Goal: Transaction & Acquisition: Purchase product/service

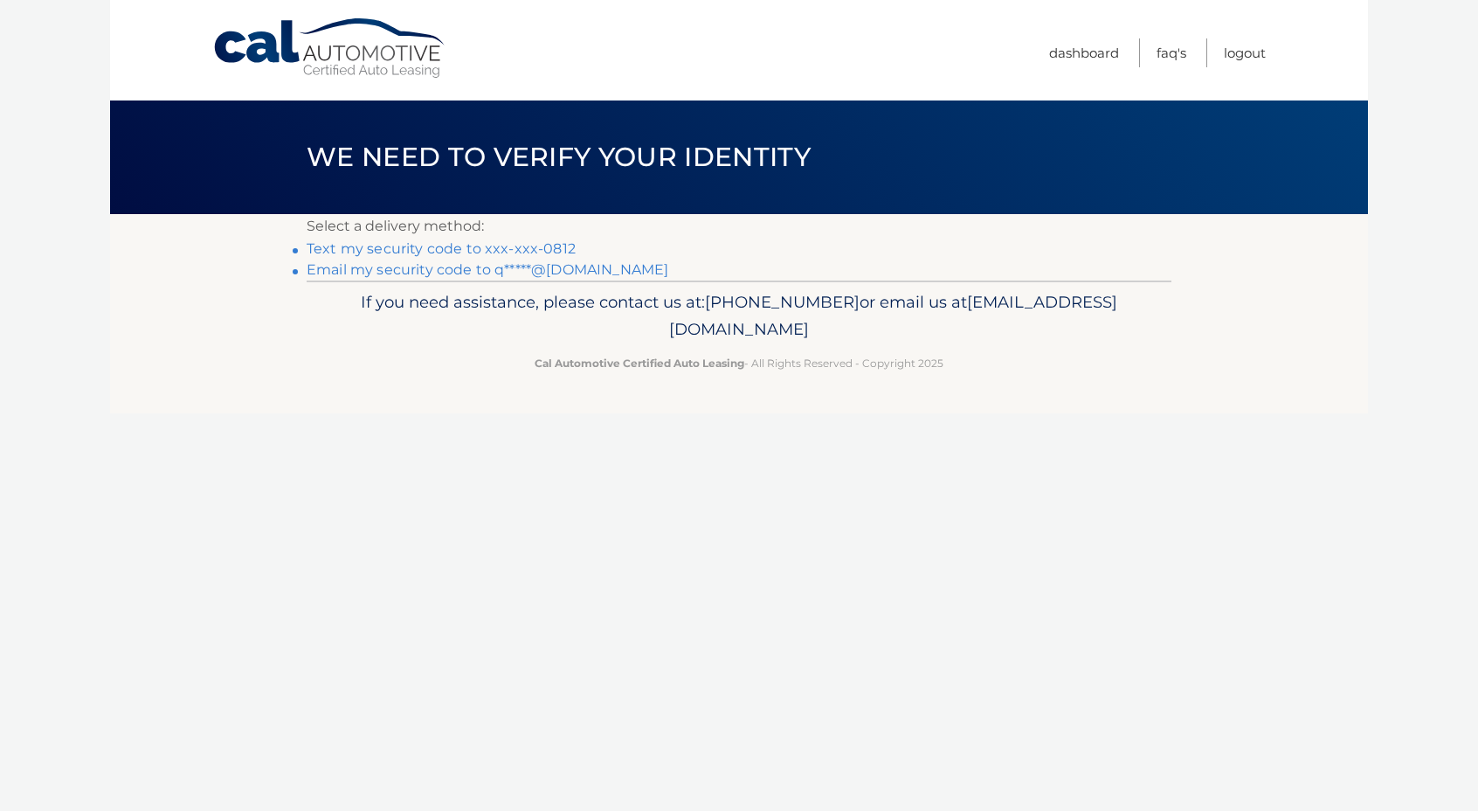
click at [526, 247] on link "Text my security code to xxx-xxx-0812" at bounding box center [441, 248] width 269 height 17
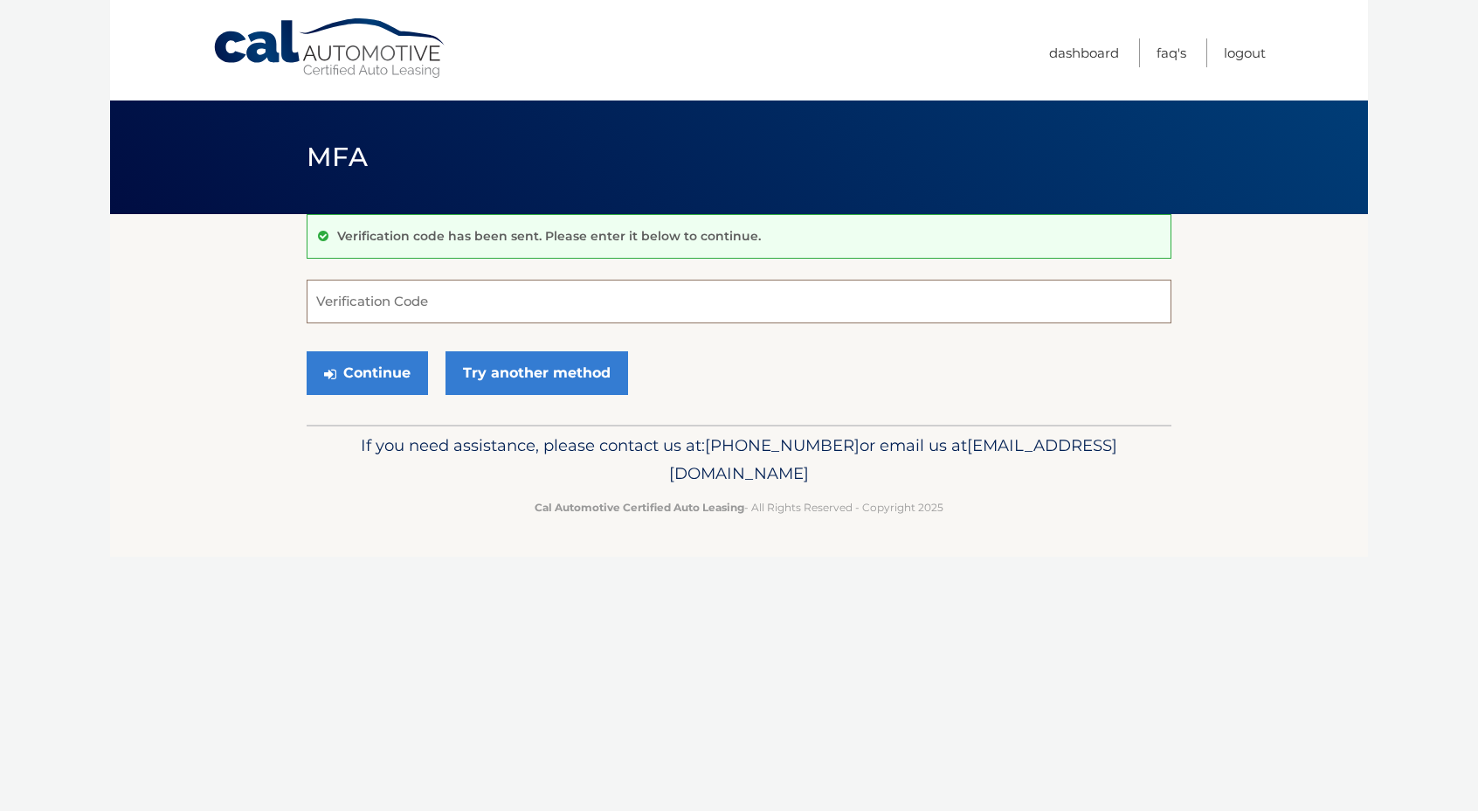
click at [531, 313] on input "Verification Code" at bounding box center [739, 302] width 865 height 44
type input "319218"
click at [391, 374] on button "Continue" at bounding box center [367, 373] width 121 height 44
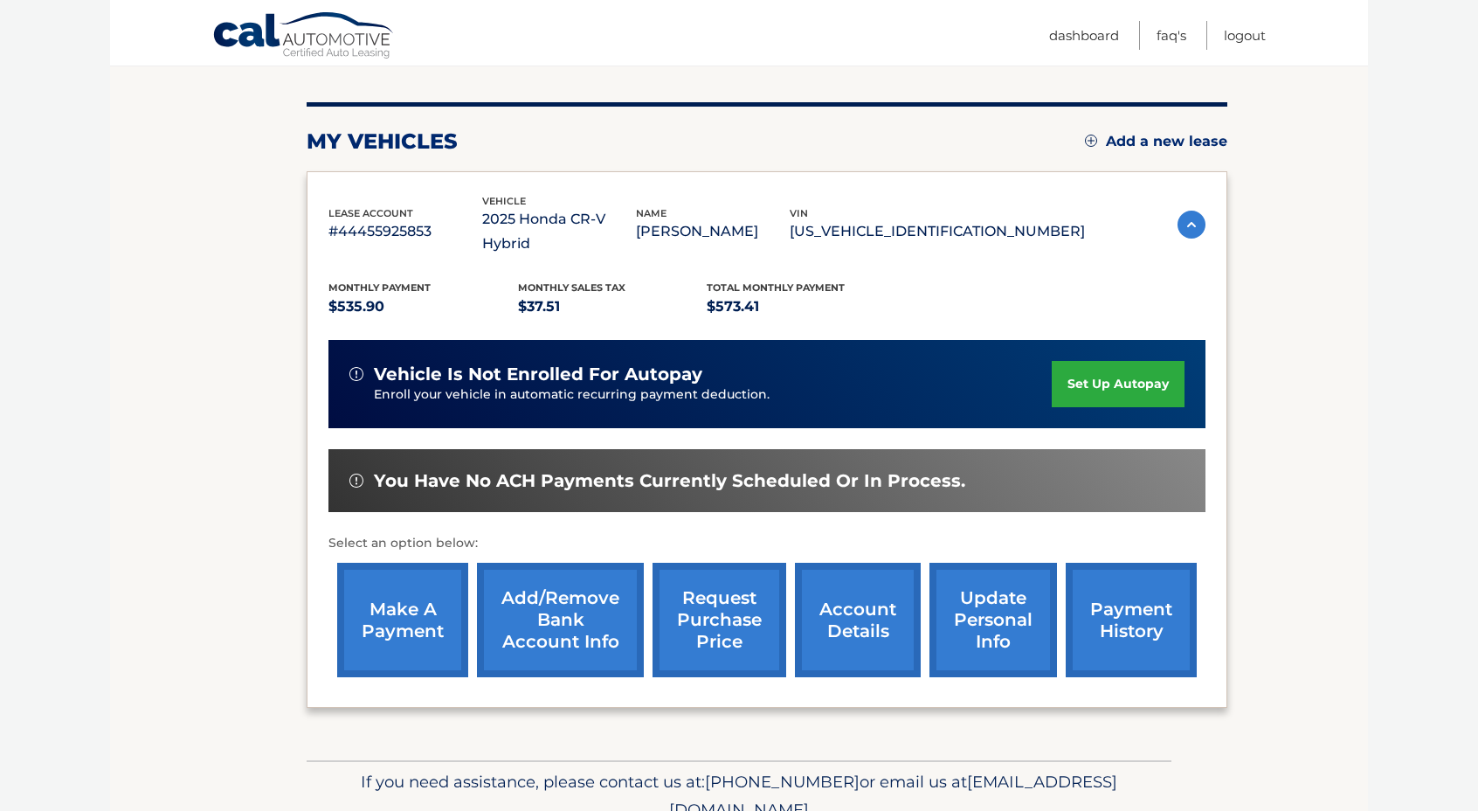
scroll to position [191, 0]
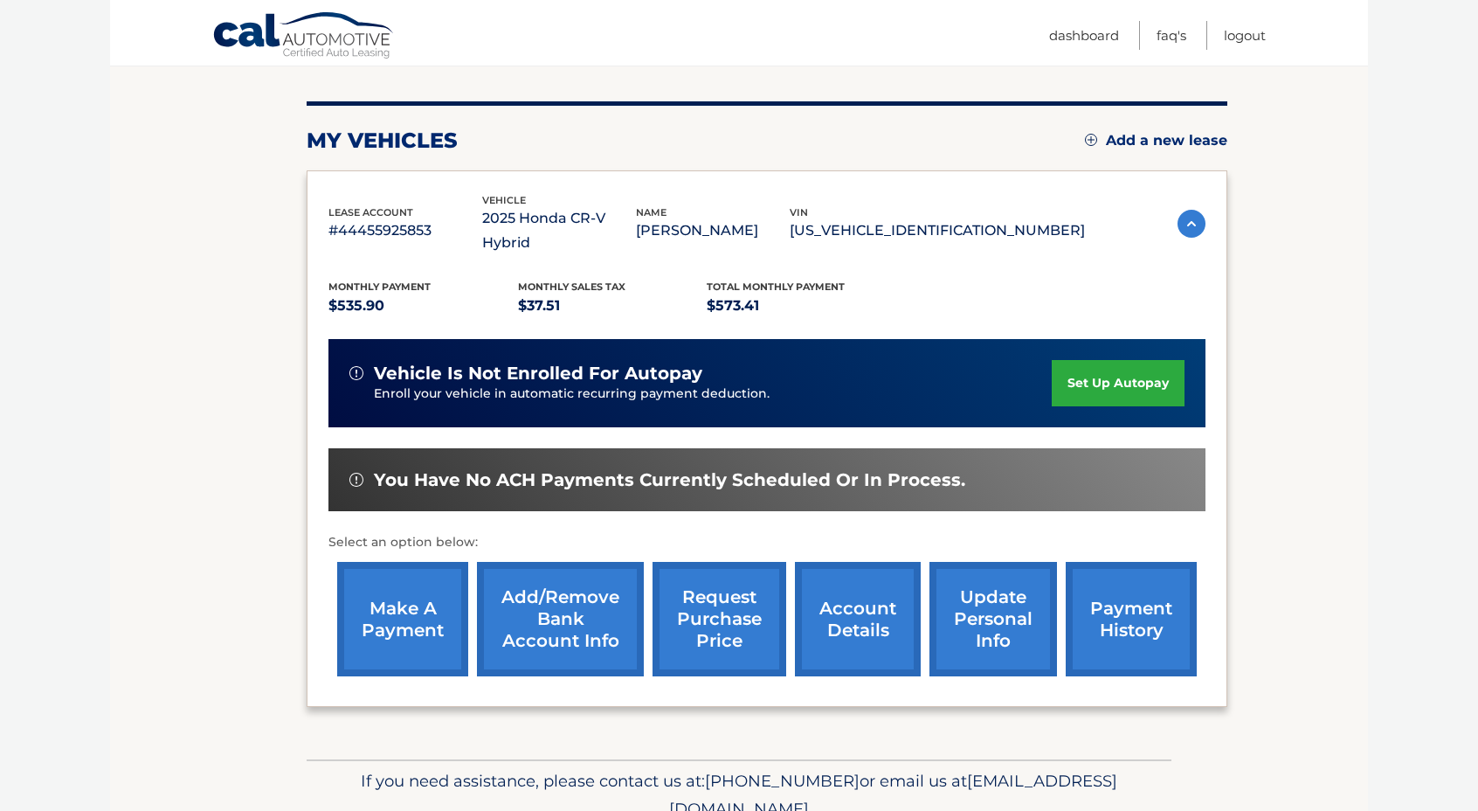
click at [441, 579] on link "make a payment" at bounding box center [402, 619] width 131 height 114
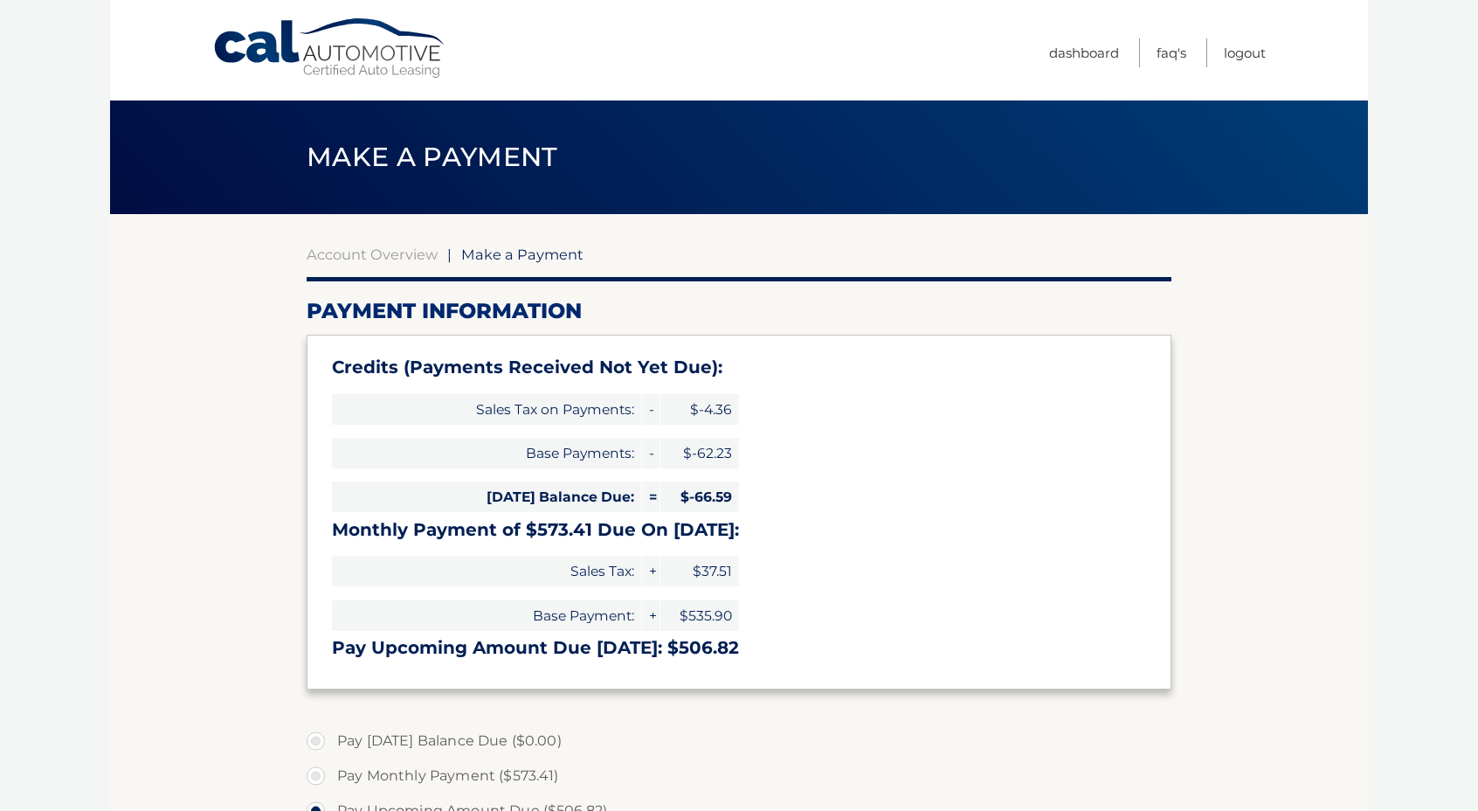
select select "OTMzNzc5ZGQtZmIzOC00OWNiLWI5MTctZmZmODhhMzE0Zjcy"
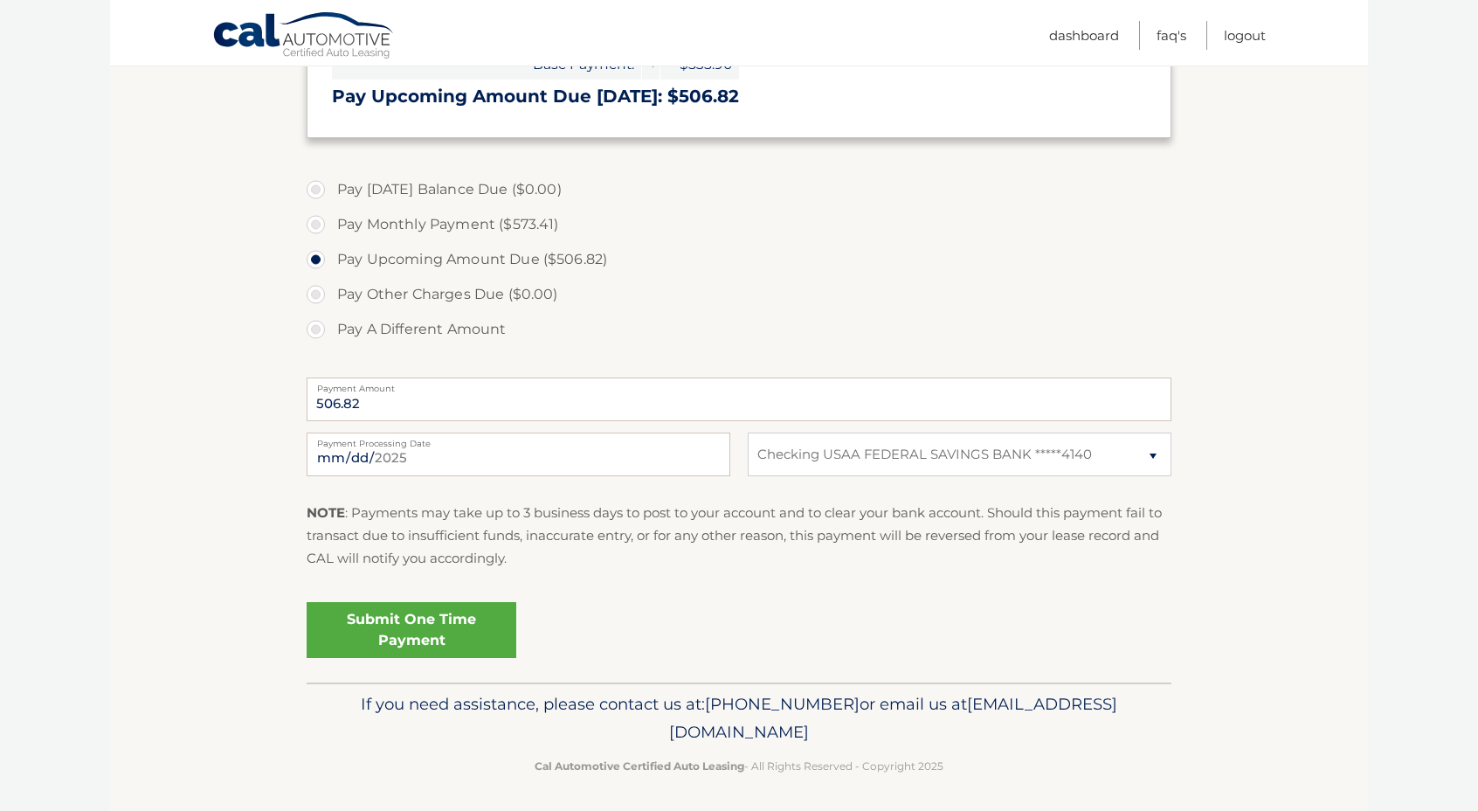
scroll to position [550, 0]
click at [320, 223] on label "Pay Monthly Payment ($573.41)" at bounding box center [739, 225] width 865 height 35
click at [320, 223] on input "Pay Monthly Payment ($573.41)" at bounding box center [322, 222] width 17 height 28
radio input "true"
type input "573.41"
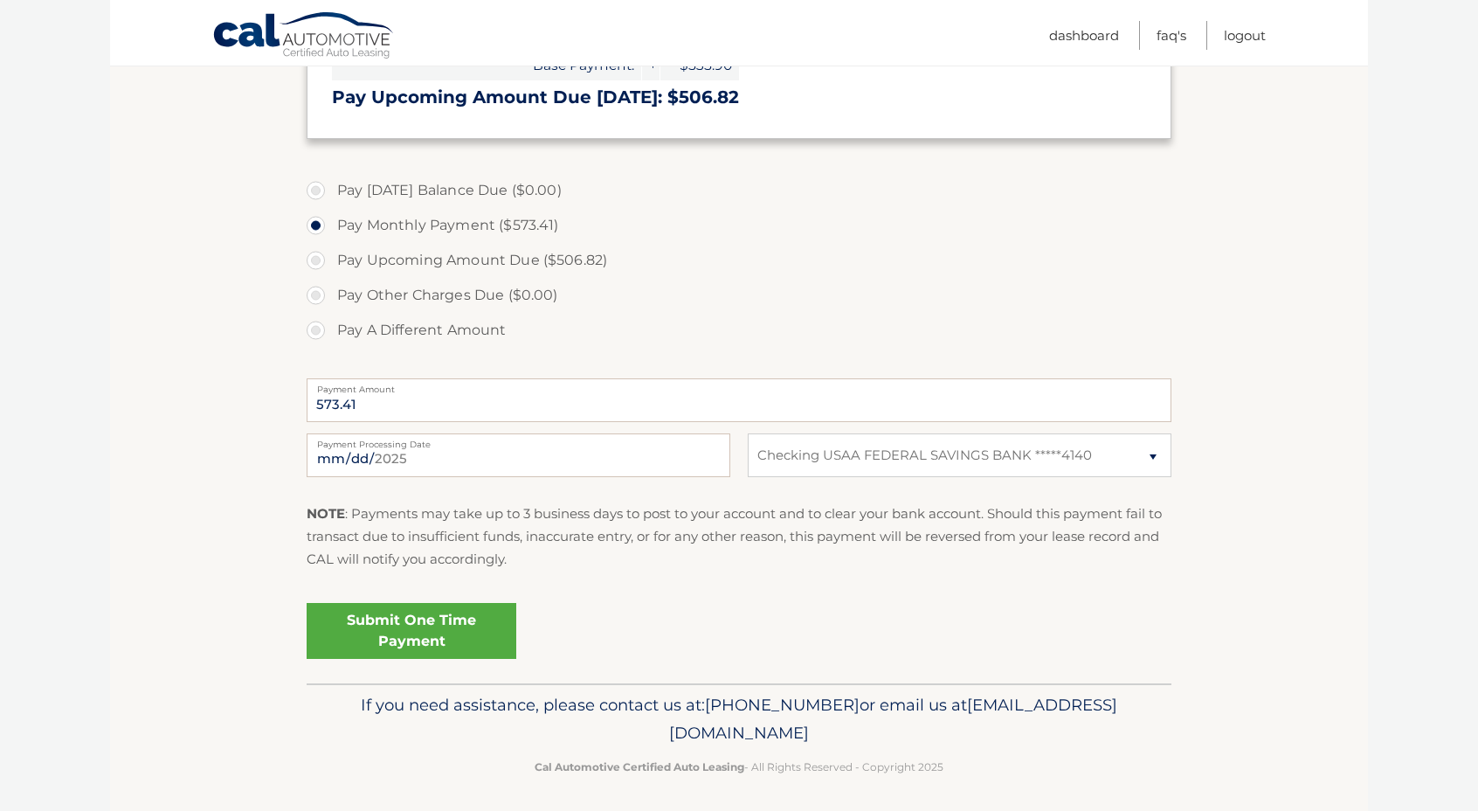
click at [427, 636] on link "Submit One Time Payment" at bounding box center [412, 631] width 210 height 56
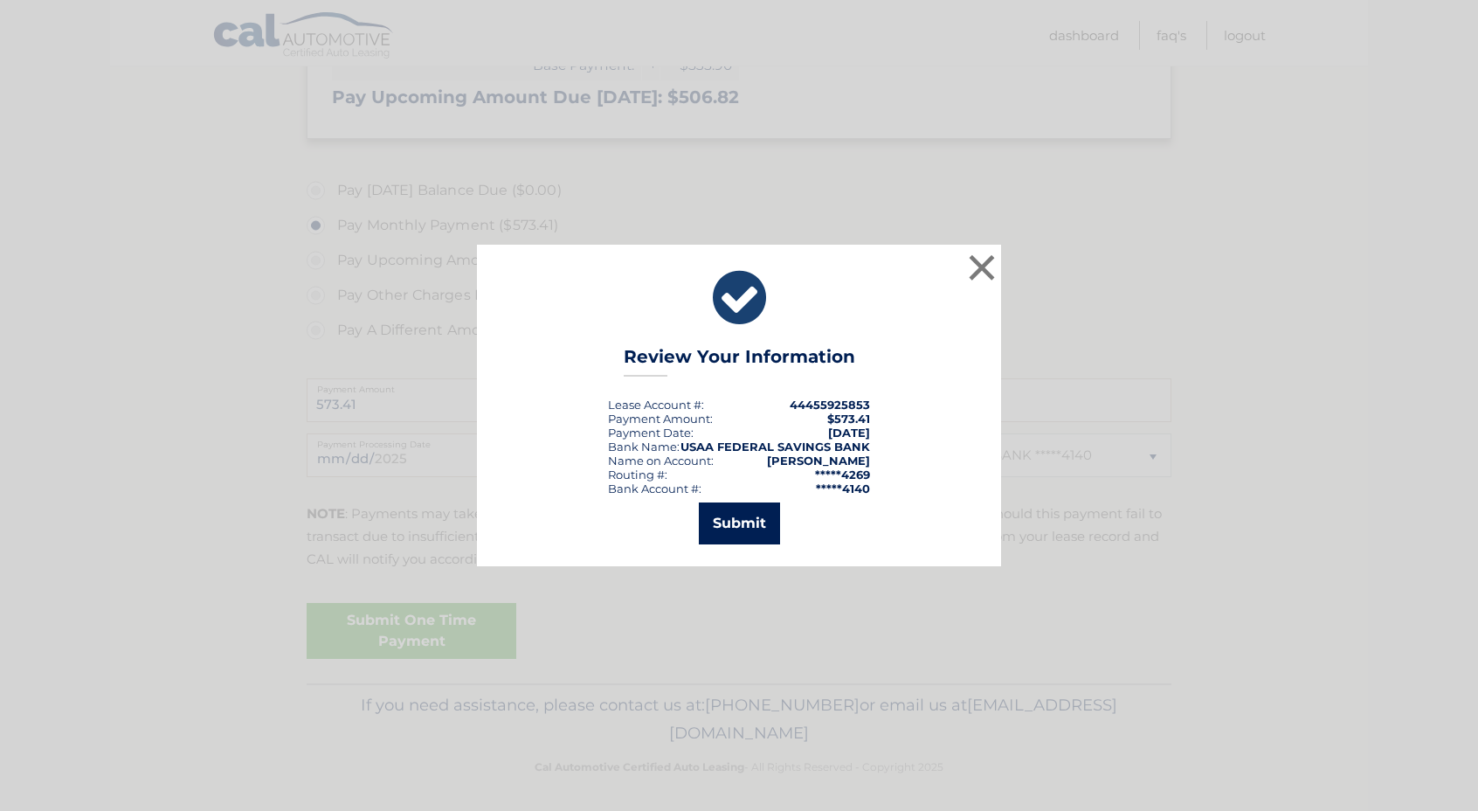
click at [739, 528] on button "Submit" at bounding box center [739, 523] width 81 height 42
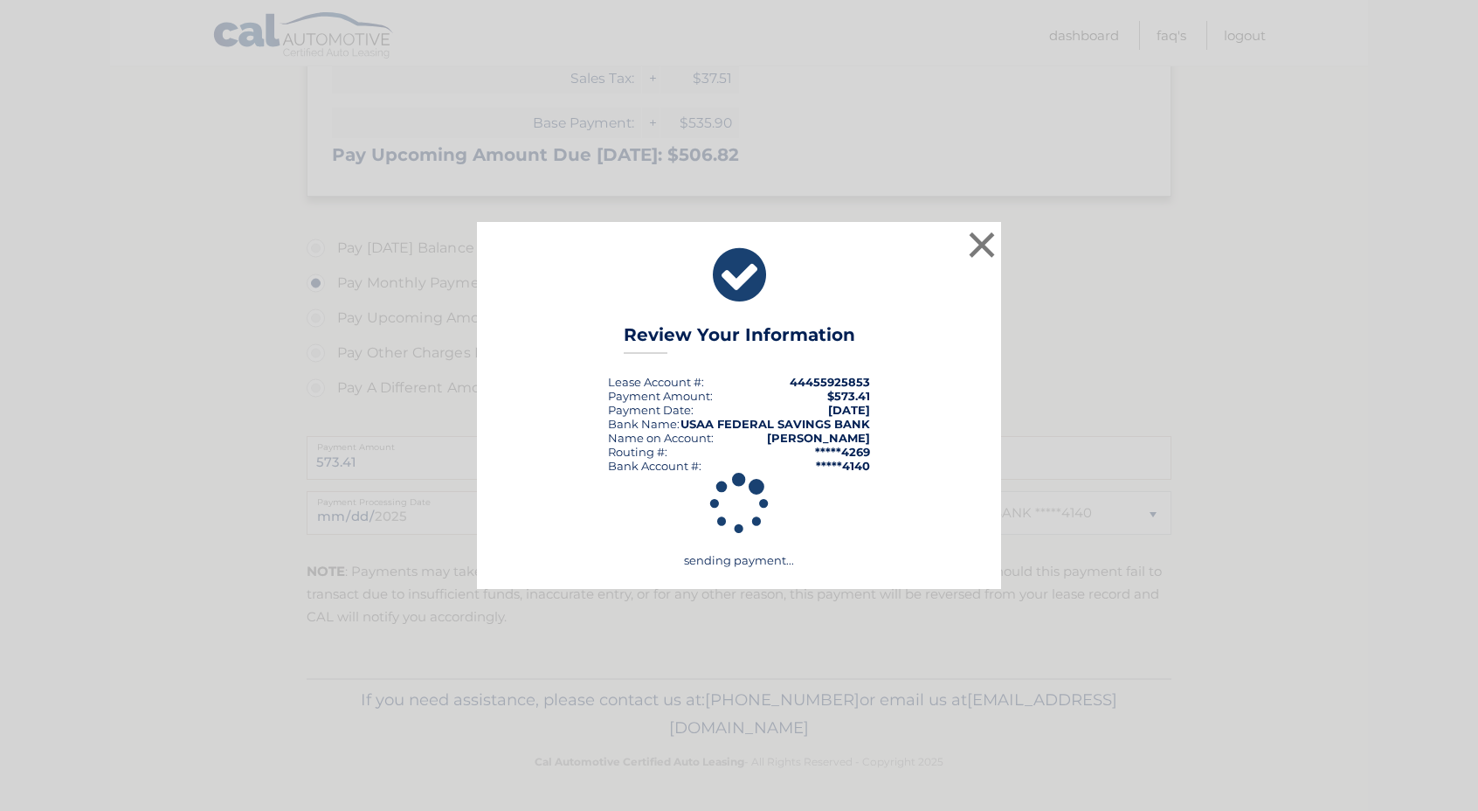
scroll to position [487, 0]
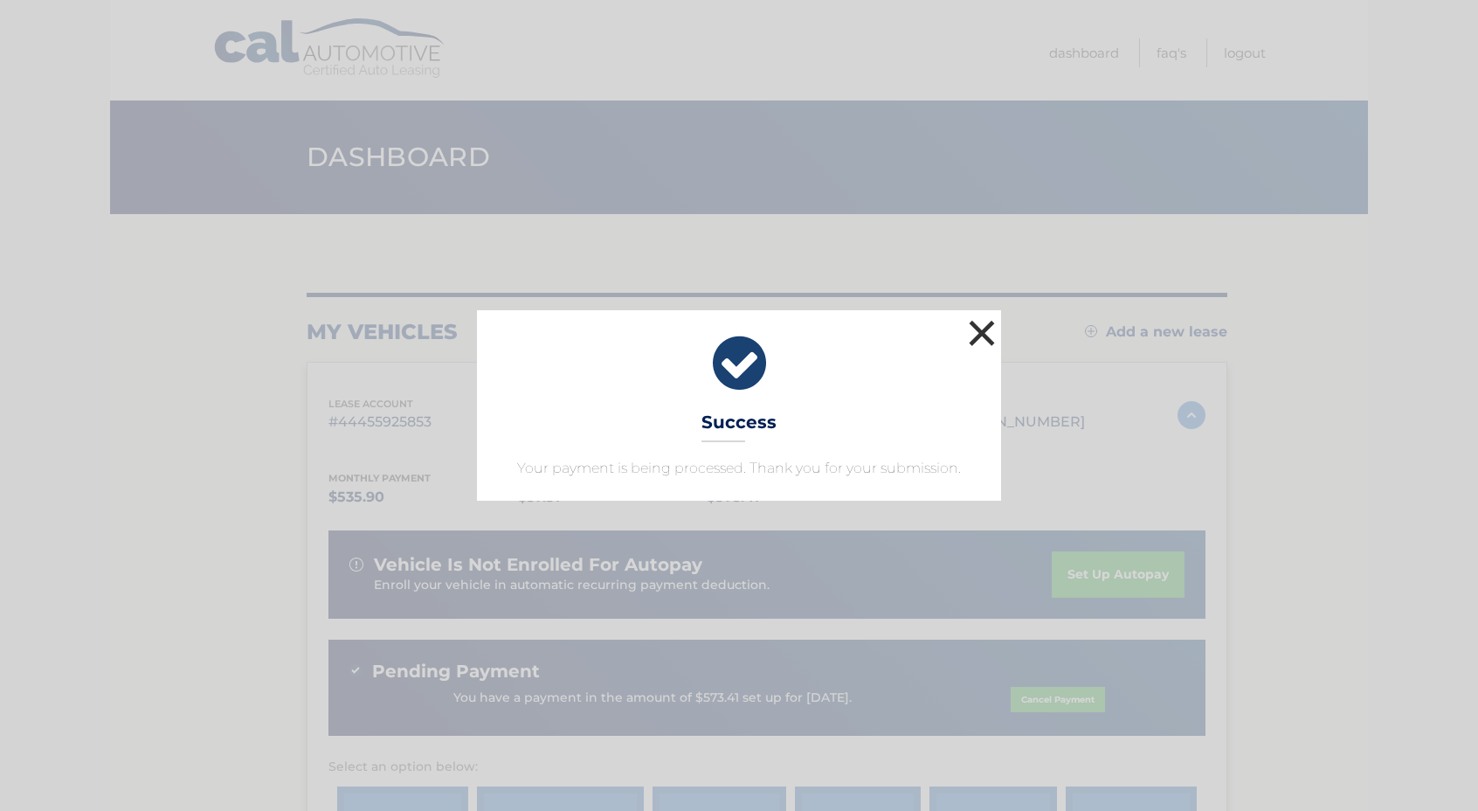
click at [975, 335] on button "×" at bounding box center [981, 332] width 35 height 35
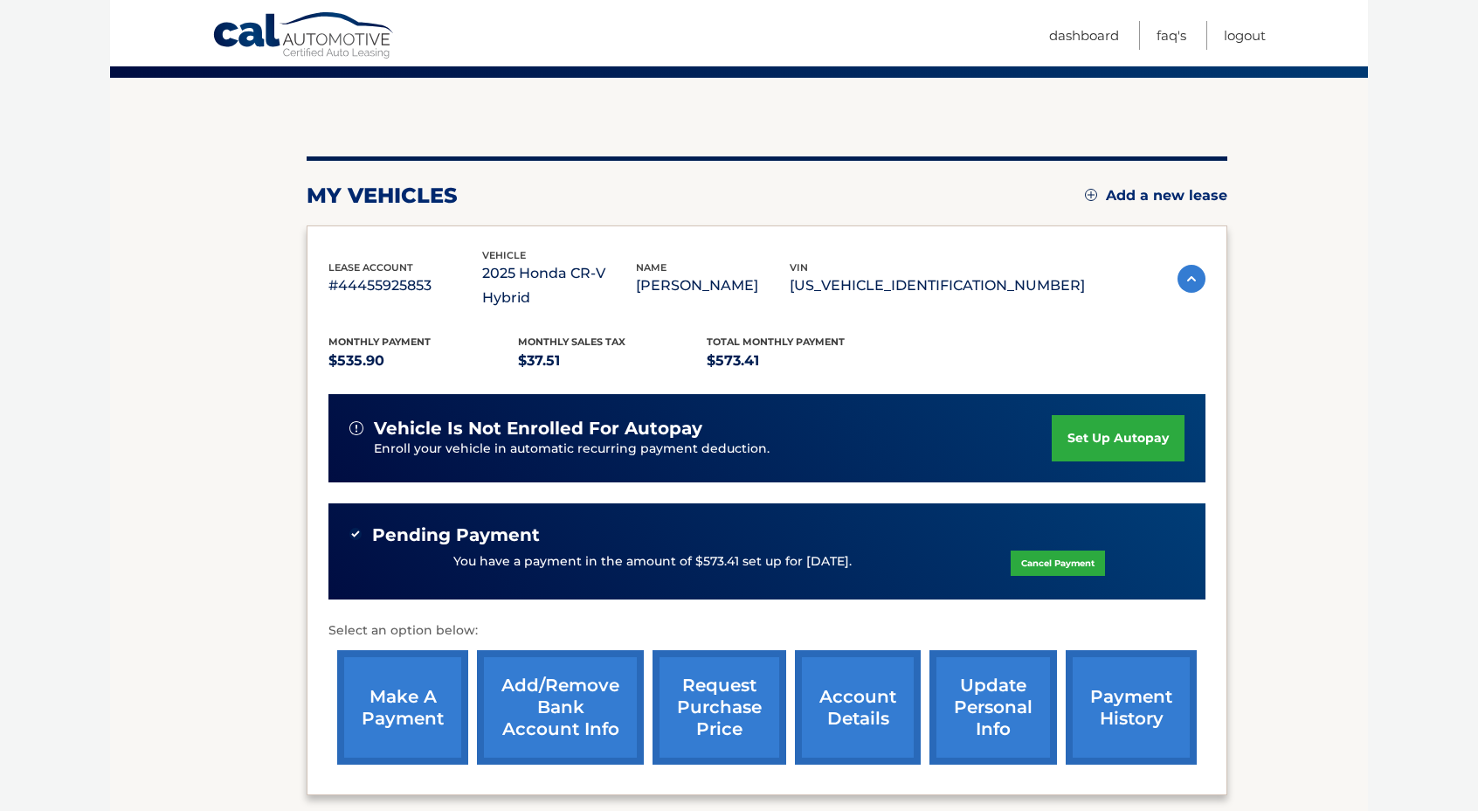
scroll to position [173, 0]
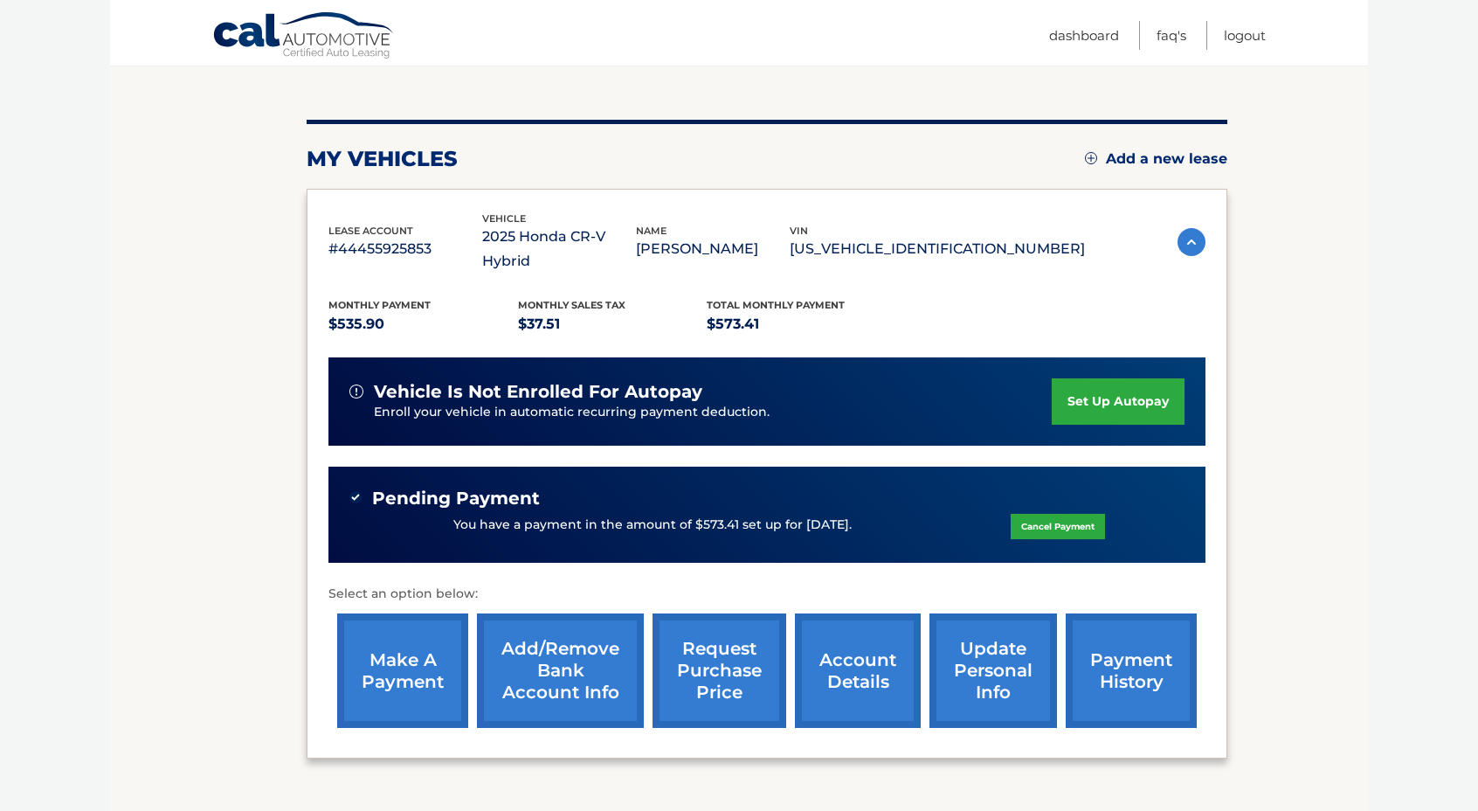
click at [1122, 645] on link "payment history" at bounding box center [1131, 670] width 131 height 114
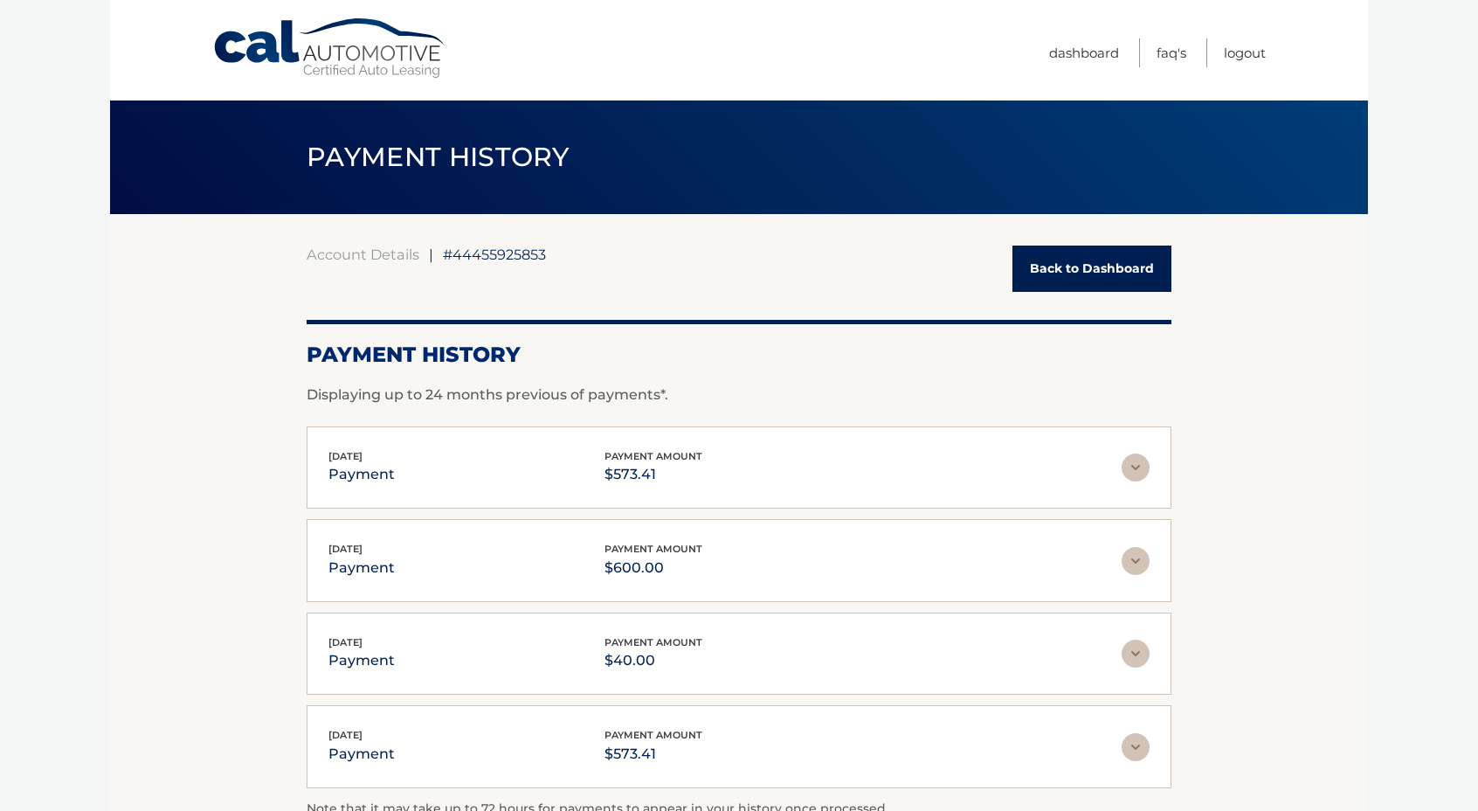
click at [1060, 265] on link "Back to Dashboard" at bounding box center [1091, 268] width 159 height 46
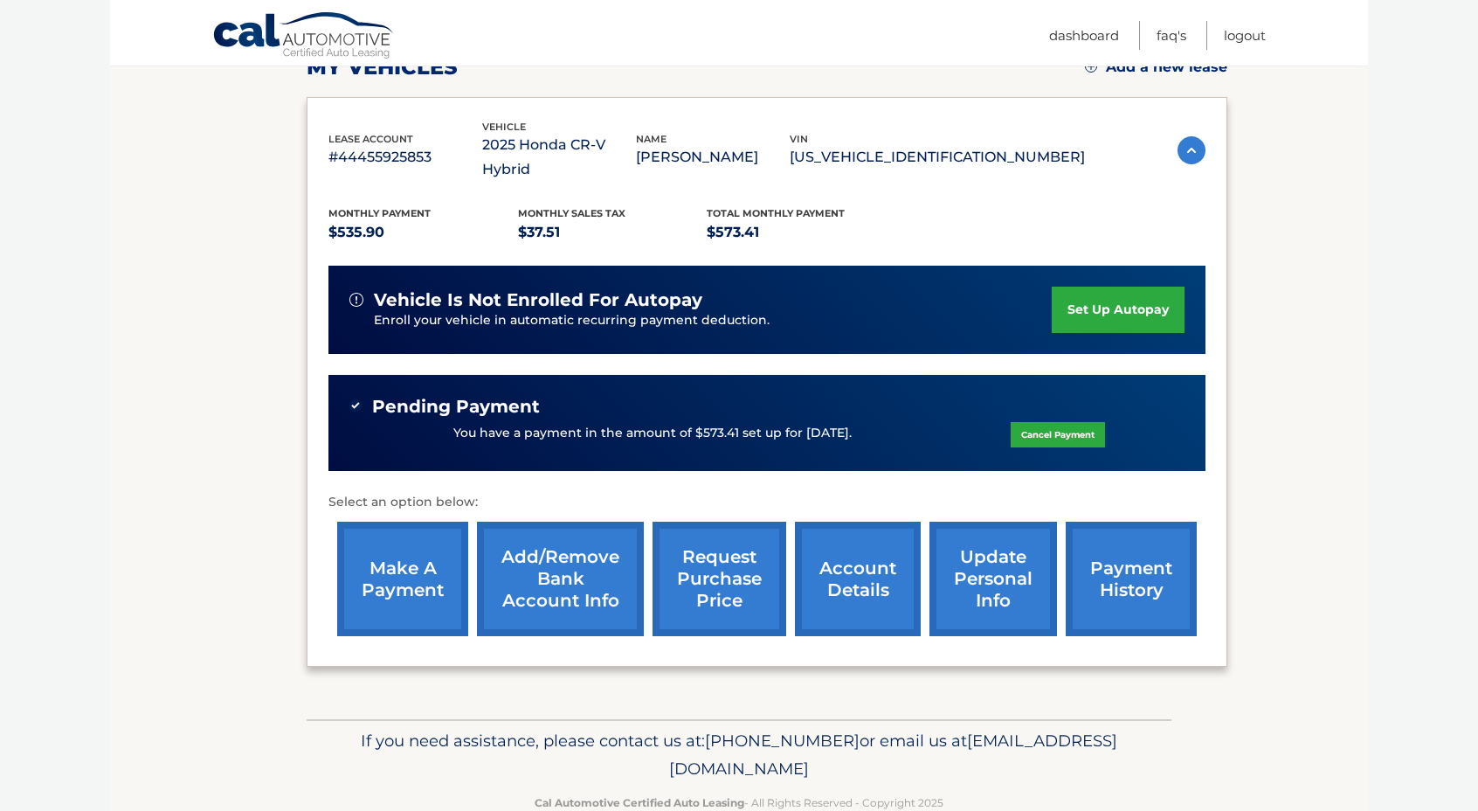
scroll to position [273, 0]
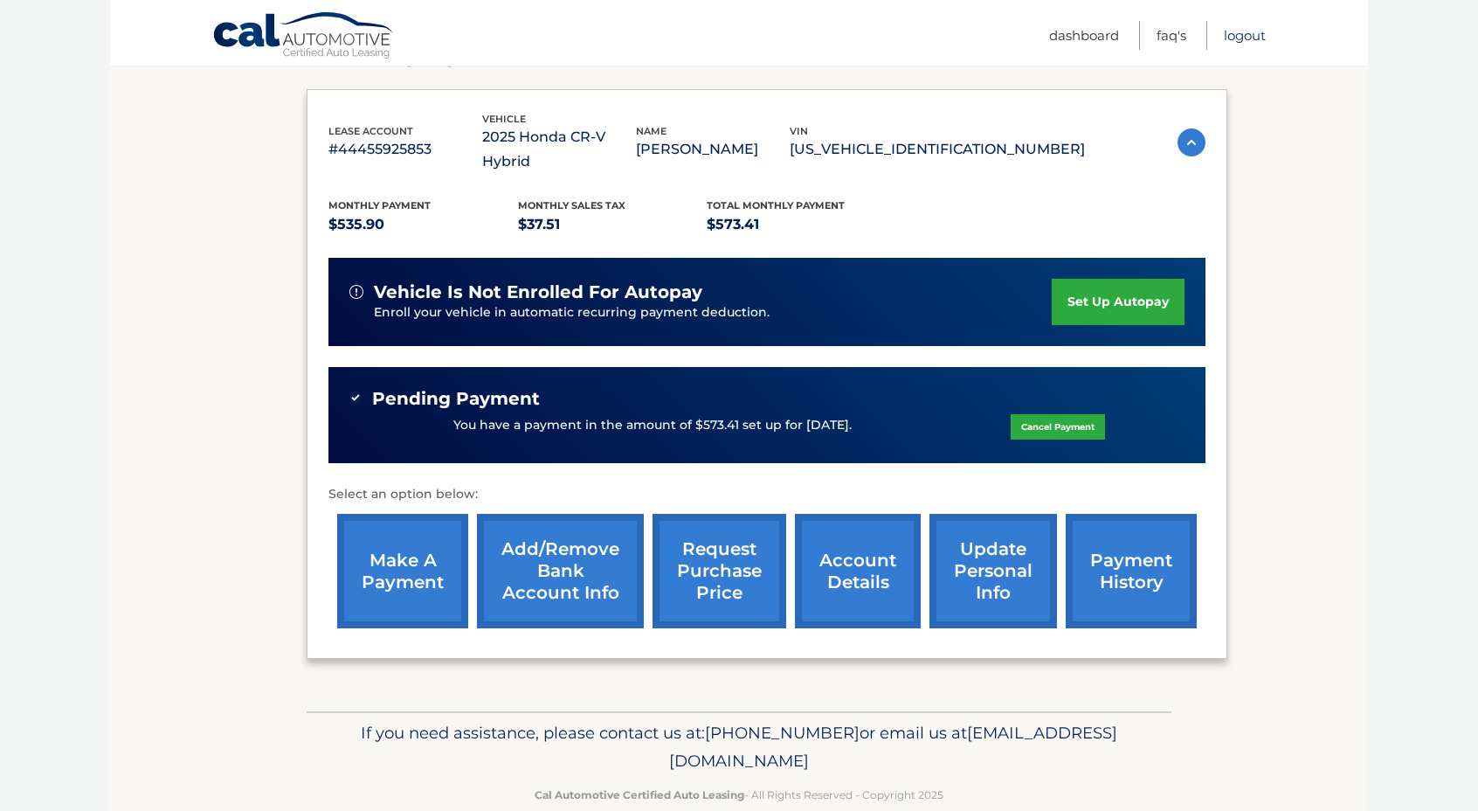
click at [1238, 31] on link "Logout" at bounding box center [1245, 35] width 42 height 29
